Goal: Find specific page/section: Find specific page/section

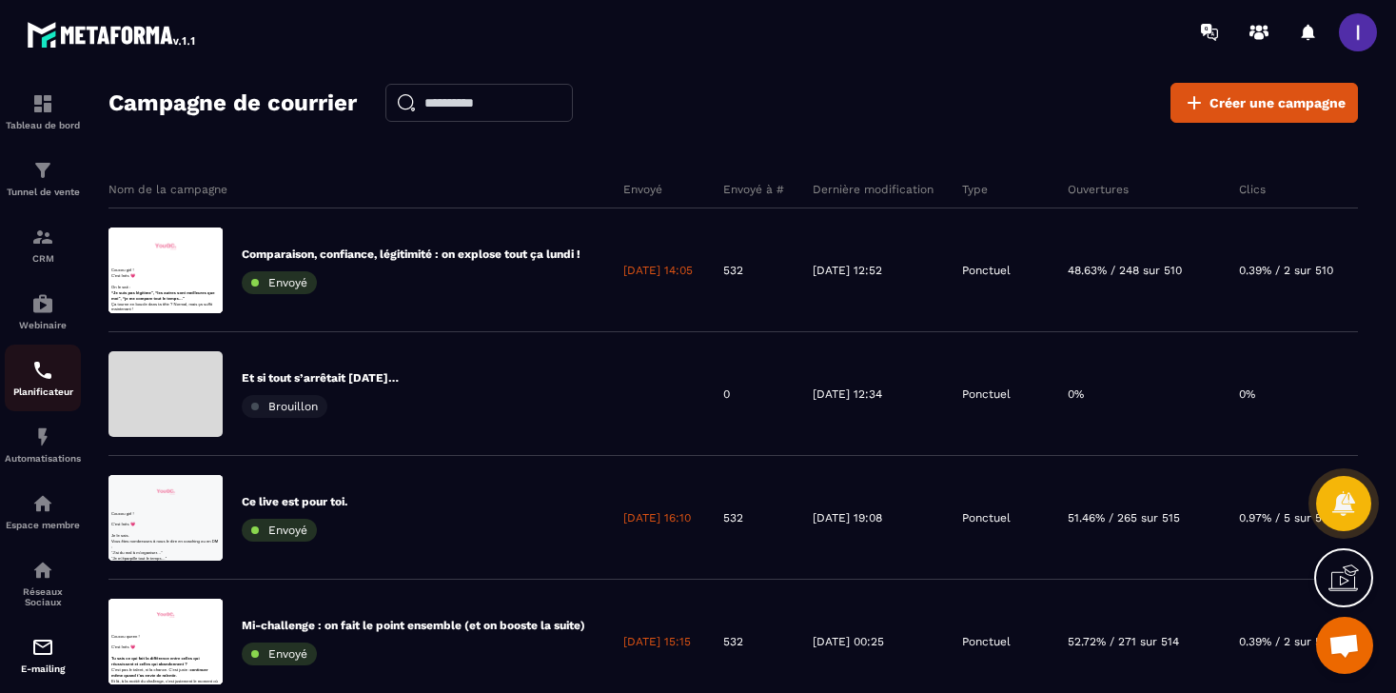
click at [45, 374] on img at bounding box center [42, 370] width 23 height 23
